Goal: Transaction & Acquisition: Purchase product/service

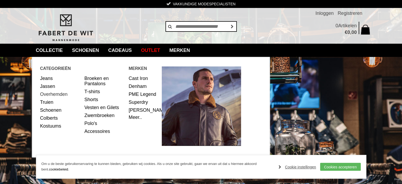
click at [51, 92] on link "Overhemden" at bounding box center [60, 94] width 40 height 8
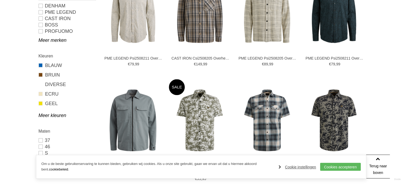
scroll to position [238, 0]
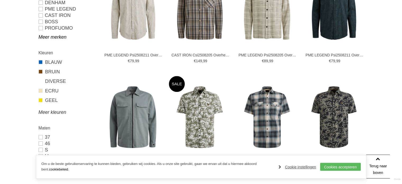
click at [47, 113] on link "Meer kleuren" at bounding box center [67, 112] width 57 height 6
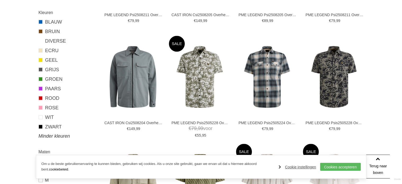
scroll to position [291, 0]
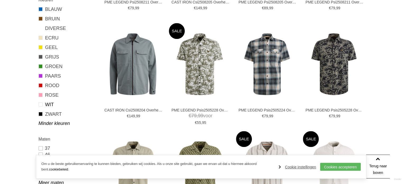
click at [39, 103] on span at bounding box center [41, 104] width 4 height 4
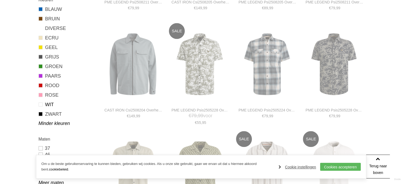
type input "***"
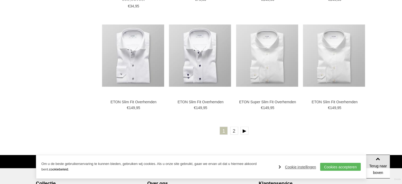
scroll to position [986, 0]
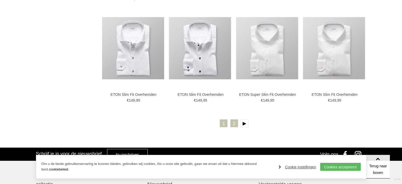
click at [236, 123] on link "2" at bounding box center [234, 123] width 8 height 8
